Goal: Obtain resource: Download file/media

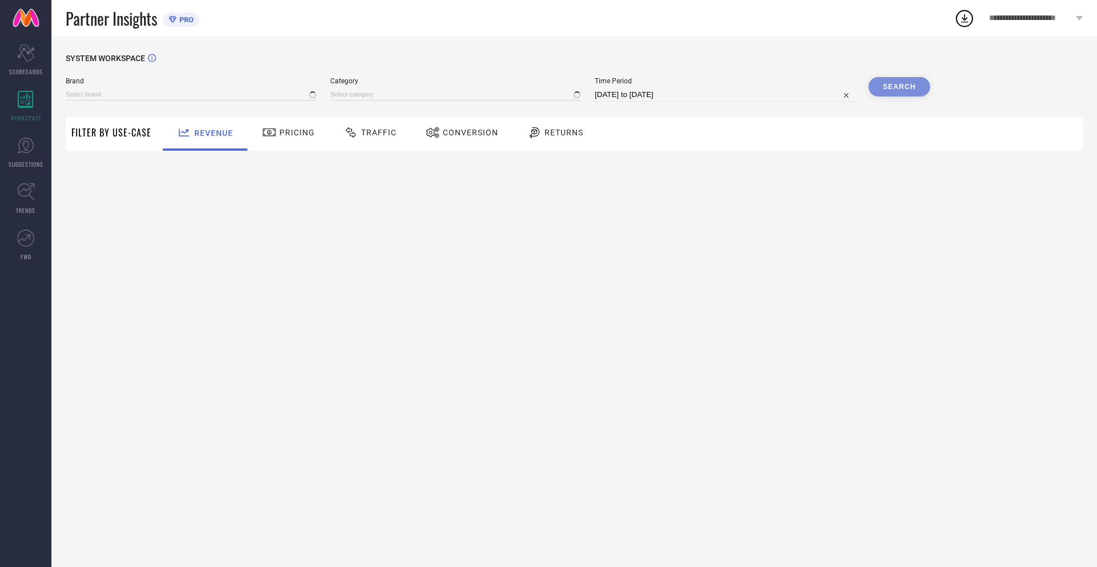
type input "NIKE"
type input "All"
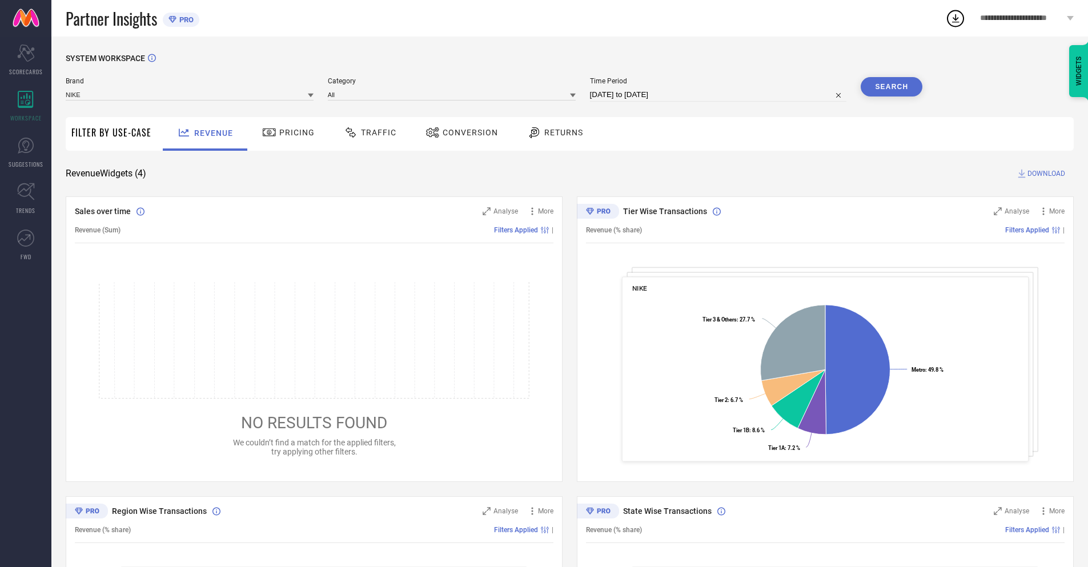
click at [458, 134] on span "Conversion" at bounding box center [470, 132] width 55 height 9
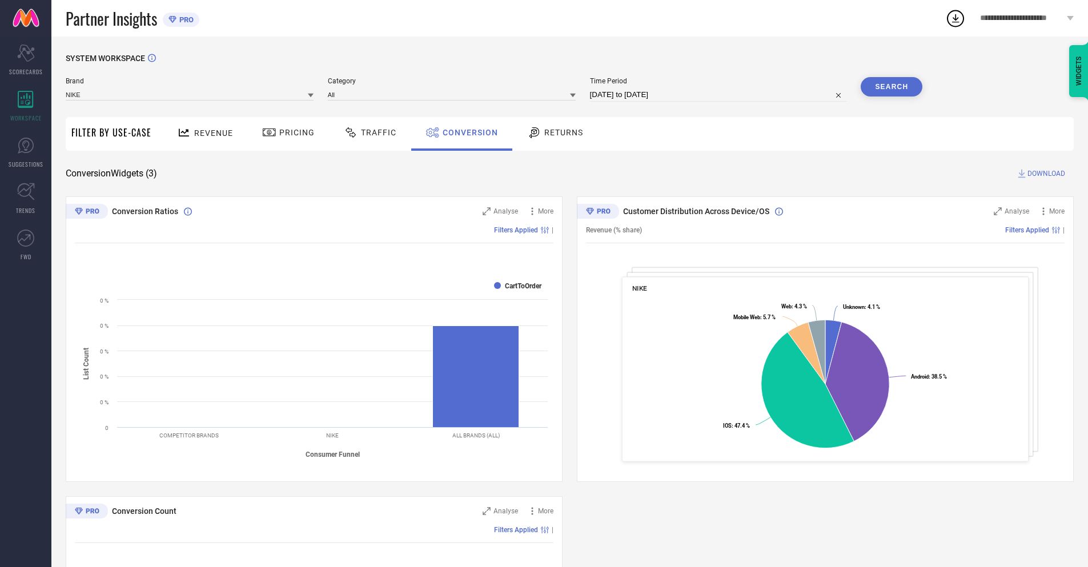
click at [718, 95] on input "[DATE] to [DATE]" at bounding box center [718, 95] width 257 height 14
select select "9"
select select "2025"
select select "10"
select select "2025"
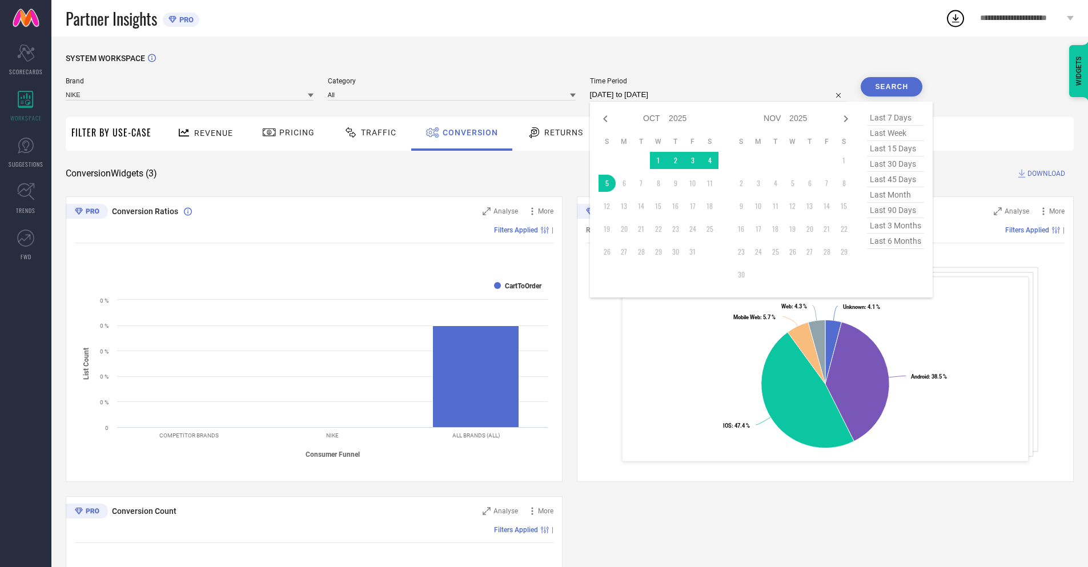
click at [605, 183] on td "5" at bounding box center [607, 183] width 17 height 17
type input "05-10-2025 to 05-10-2025"
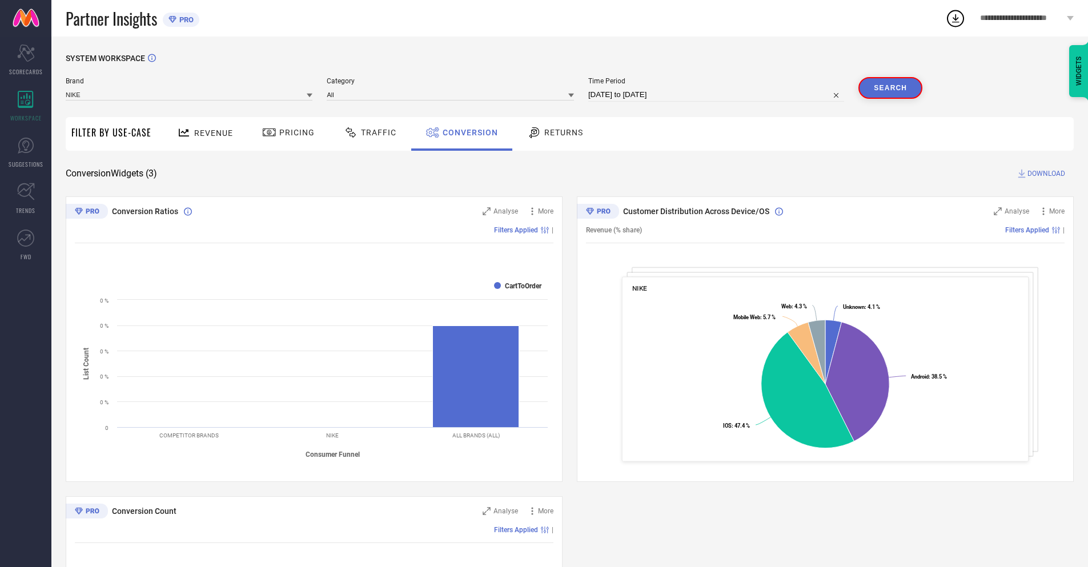
click at [892, 87] on button "Search" at bounding box center [891, 88] width 64 height 22
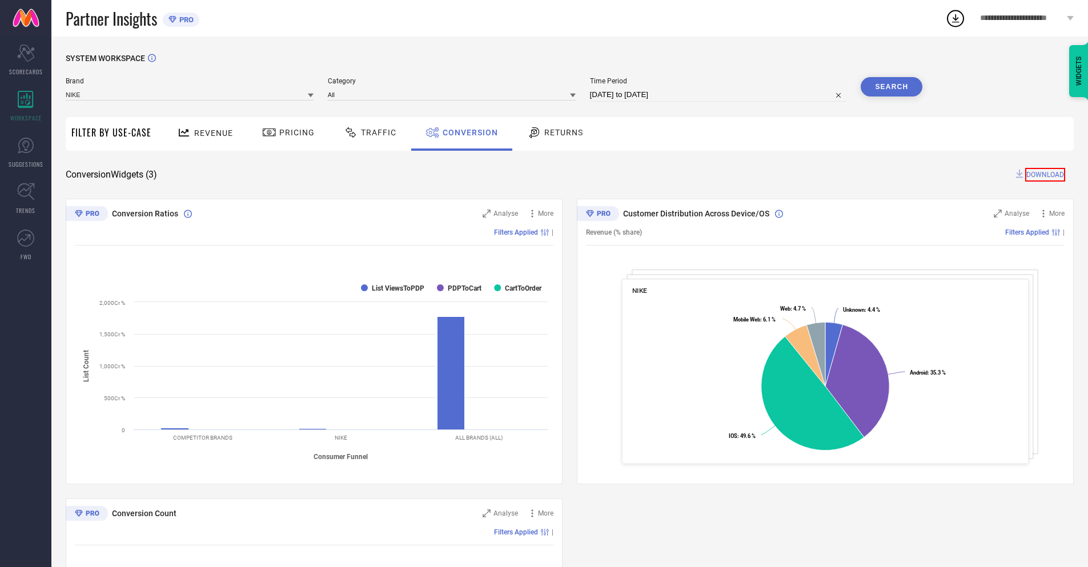
click at [1047, 174] on span "DOWNLOAD" at bounding box center [1045, 175] width 40 height 14
